Goal: Transaction & Acquisition: Book appointment/travel/reservation

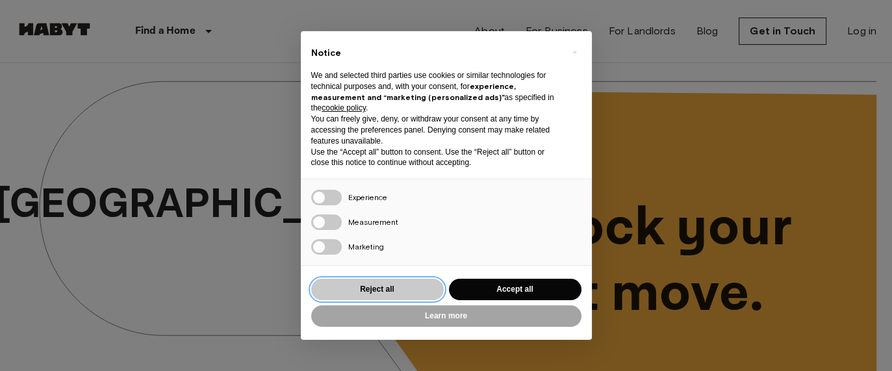
click at [376, 294] on button "Reject all" at bounding box center [377, 289] width 133 height 21
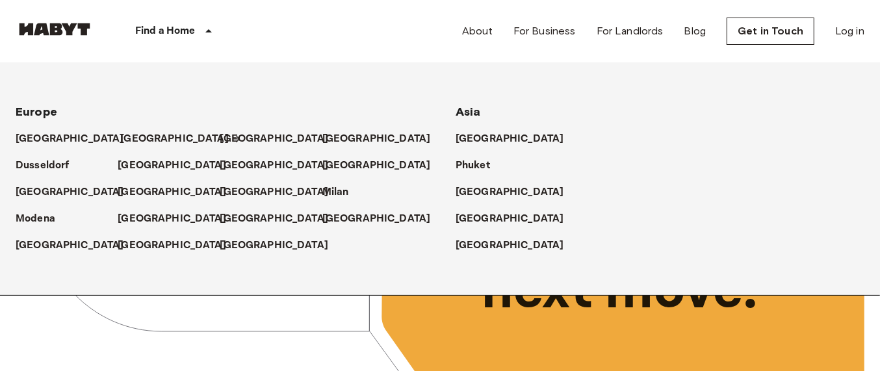
click at [129, 133] on p "[GEOGRAPHIC_DATA]" at bounding box center [174, 139] width 109 height 16
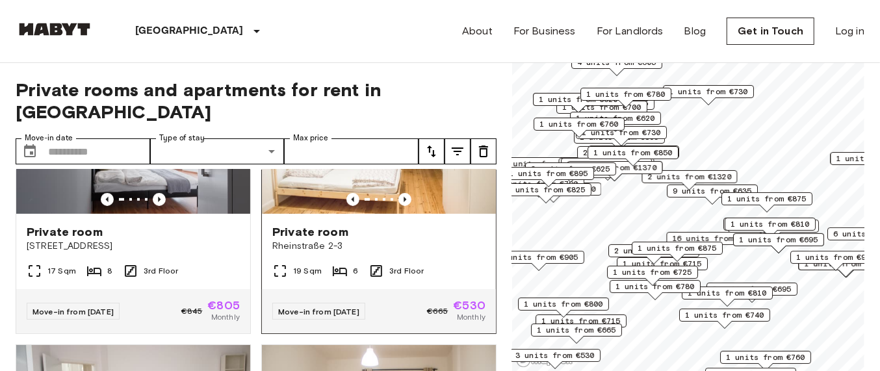
scroll to position [694, 0]
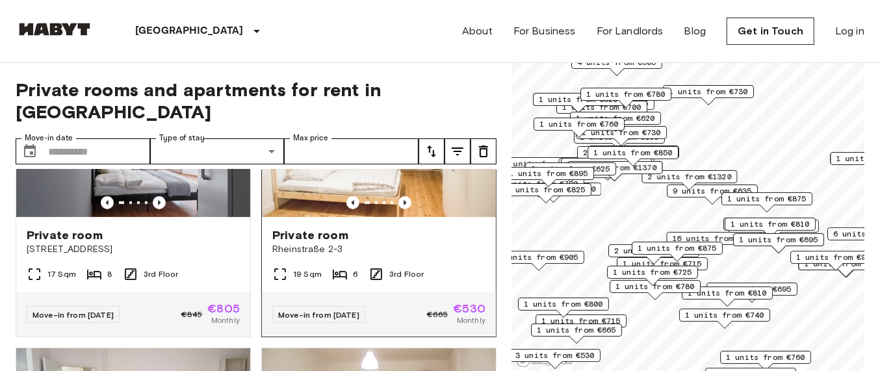
click at [435, 180] on img at bounding box center [379, 139] width 234 height 156
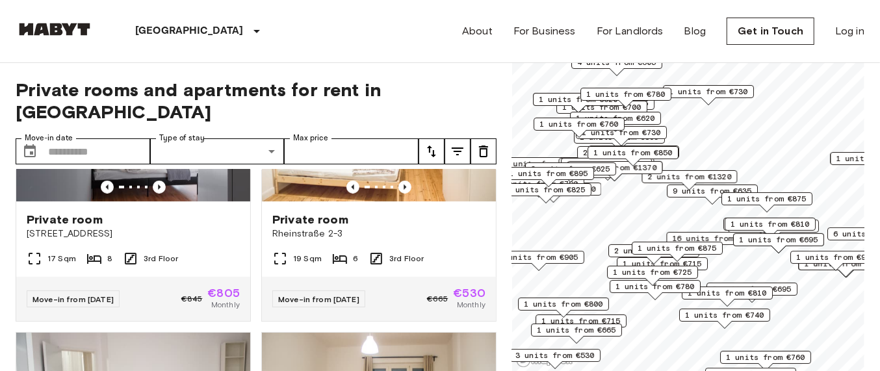
scroll to position [613, 0]
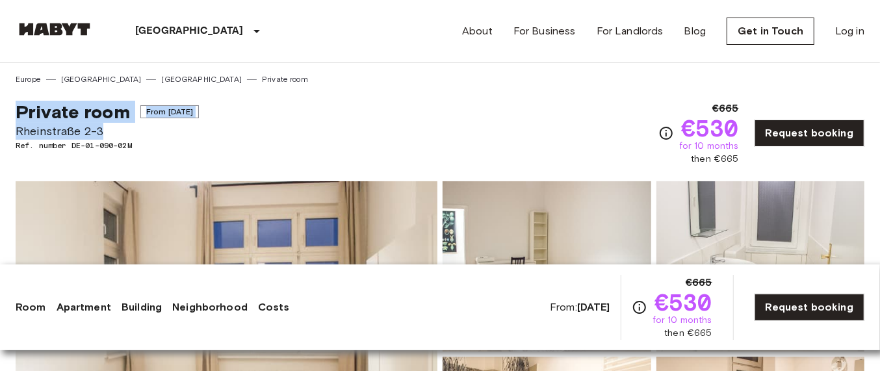
copy div "Private room From [DATE][GEOGRAPHIC_DATA][STREET_ADDRESS]"
drag, startPoint x: 2, startPoint y: 116, endPoint x: 209, endPoint y: 125, distance: 207.5
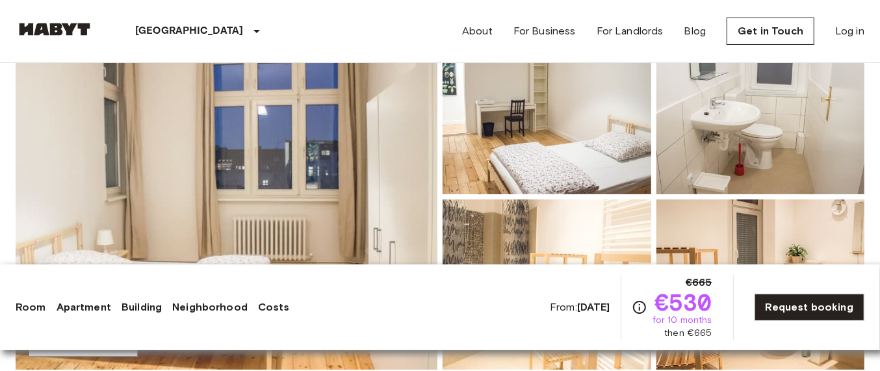
scroll to position [162, 0]
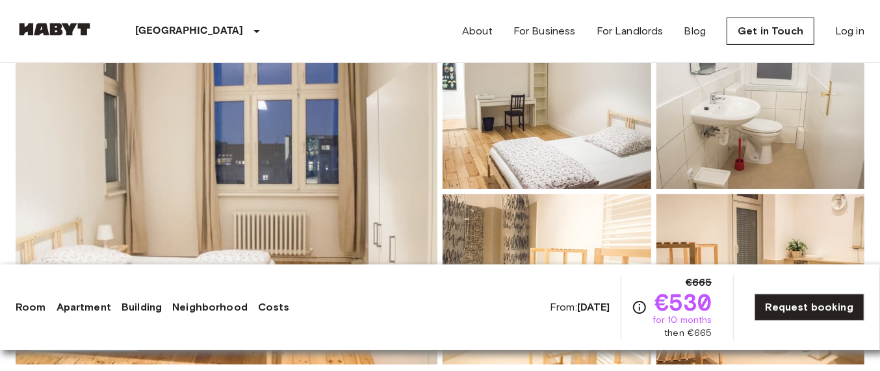
click at [330, 164] on img at bounding box center [227, 192] width 422 height 346
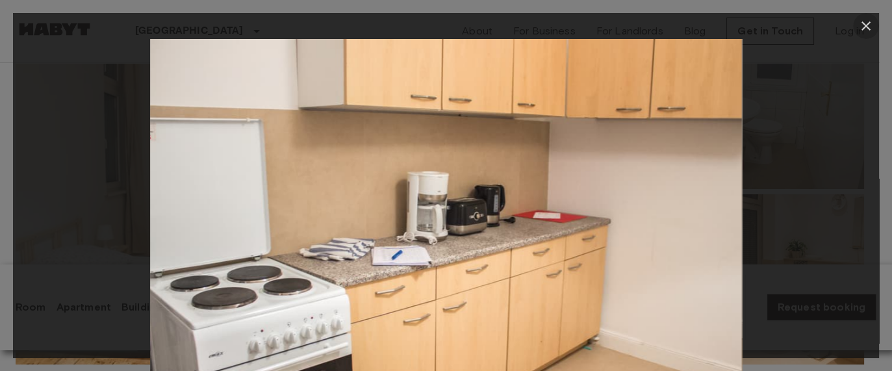
click at [864, 24] on icon "button" at bounding box center [866, 25] width 9 height 9
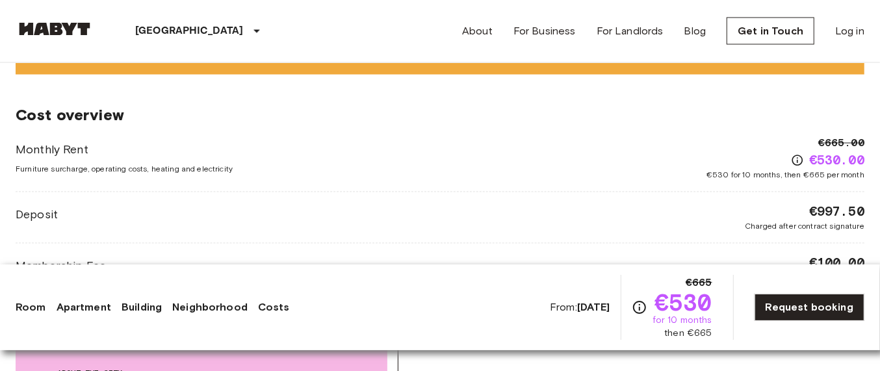
scroll to position [1462, 0]
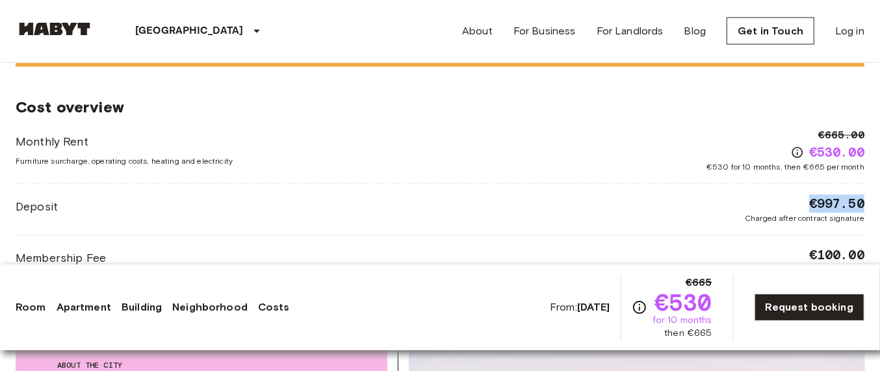
copy span "€997.50"
drag, startPoint x: 803, startPoint y: 195, endPoint x: 814, endPoint y: 187, distance: 13.5
click at [869, 197] on div "Europe Germany Berlin Private room Private room From Oct 8 2025 Rheinstraße 2-3…" at bounding box center [440, 42] width 880 height 2882
copy span "€997.50"
copy span "€100.00"
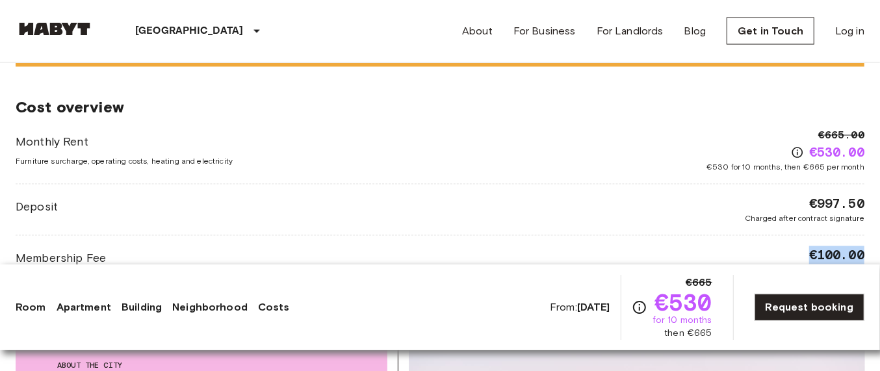
drag, startPoint x: 807, startPoint y: 256, endPoint x: 595, endPoint y: 55, distance: 292.3
click at [872, 249] on div "Europe Germany Berlin Private room Private room From Oct 8 2025 Rheinstraße 2-3…" at bounding box center [440, 42] width 880 height 2882
